Goal: Transaction & Acquisition: Purchase product/service

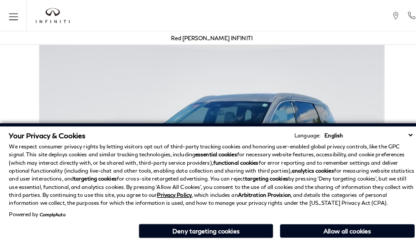
click at [260, 43] on div "Red [PERSON_NAME] INFINITI" at bounding box center [208, 37] width 408 height 13
click at [221, 43] on div "Red [PERSON_NAME] INFINITI" at bounding box center [208, 37] width 80 height 13
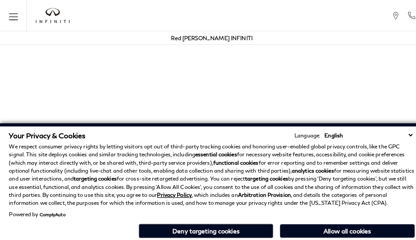
click at [221, 145] on p "We respect consumer privacy rights by letting visitors opt out of third-party t…" at bounding box center [208, 172] width 399 height 64
click at [221, 198] on p "We respect consumer privacy rights by letting visitors opt out of third-party t…" at bounding box center [208, 172] width 399 height 64
click at [353, 145] on p "We respect consumer privacy rights by letting visitors opt out of third-party t…" at bounding box center [208, 172] width 399 height 64
click at [353, 167] on p "We respect consumer privacy rights by letting visitors opt out of third-party t…" at bounding box center [208, 172] width 399 height 64
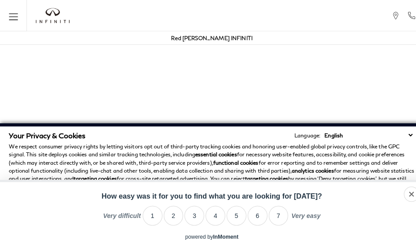
click at [353, 237] on div "powered by InMoment • opt out • here" at bounding box center [208, 235] width 416 height 11
click at [331, 145] on p "We respect consumer privacy rights by letting visitors opt out of third-party t…" at bounding box center [208, 172] width 399 height 64
click at [331, 167] on p "We respect consumer privacy rights by letting visitors opt out of third-party t…" at bounding box center [208, 172] width 399 height 64
click at [331, 237] on div "powered by InMoment • opt out • here" at bounding box center [208, 235] width 416 height 11
click at [397, 145] on p "We respect consumer privacy rights by letting visitors opt out of third-party t…" at bounding box center [208, 172] width 399 height 64
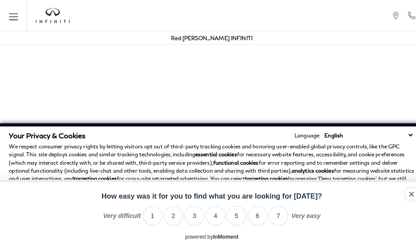
click at [397, 167] on p "We respect consumer privacy rights by letting visitors opt out of third-party t…" at bounding box center [208, 172] width 399 height 64
click at [397, 237] on div "powered by InMoment • opt out • here" at bounding box center [208, 235] width 416 height 11
click at [375, 145] on p "We respect consumer privacy rights by letting visitors opt out of third-party t…" at bounding box center [208, 172] width 399 height 64
click at [375, 167] on p "We respect consumer privacy rights by letting visitors opt out of third-party t…" at bounding box center [208, 172] width 399 height 64
click at [287, 145] on p "We respect consumer privacy rights by letting visitors opt out of third-party t…" at bounding box center [208, 172] width 399 height 64
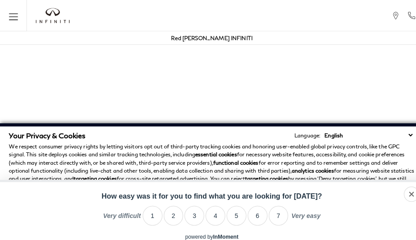
click at [287, 167] on strong "analytics cookies" at bounding box center [307, 168] width 41 height 7
click at [287, 237] on div "powered by InMoment • opt out • here" at bounding box center [208, 235] width 416 height 11
click at [198, 145] on p "We respect consumer privacy rights by letting visitors opt out of third-party t…" at bounding box center [208, 172] width 399 height 64
click at [198, 167] on p "We respect consumer privacy rights by letting visitors opt out of third-party t…" at bounding box center [208, 172] width 399 height 64
click at [198, 237] on div "powered by InMoment • opt out • here" at bounding box center [208, 235] width 416 height 11
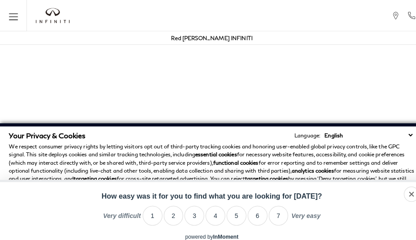
scroll to position [1689, 0]
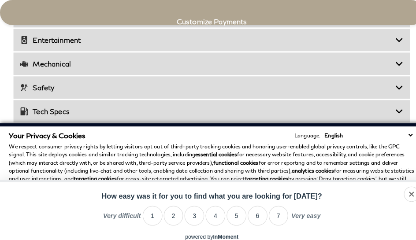
click at [154, 131] on div "Your Privacy & Cookies Language: English Spanish / Español English / [GEOGRAPHI…" at bounding box center [208, 133] width 399 height 8
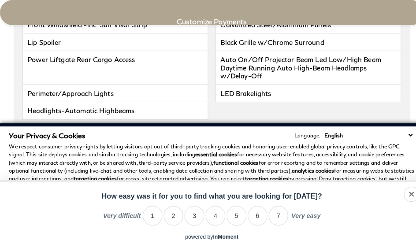
scroll to position [1541, 0]
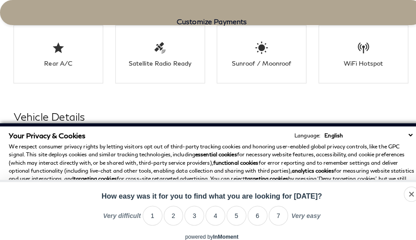
click link "Call sales Phone Number [PHONE_NUMBER]" at bounding box center [0, 0] width 0 height 0
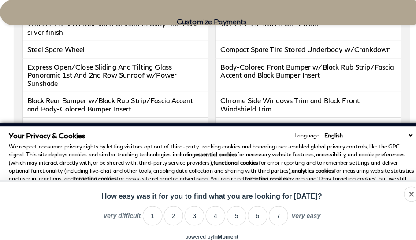
scroll to position [1689, 0]
